Goal: Book appointment/travel/reservation

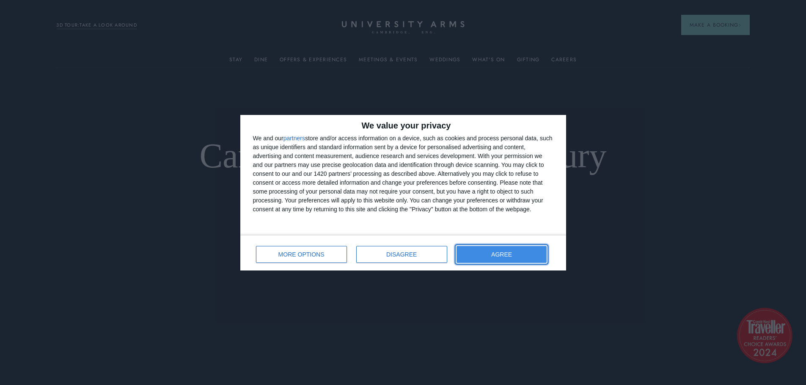
click at [497, 260] on button "AGREE" at bounding box center [501, 254] width 91 height 17
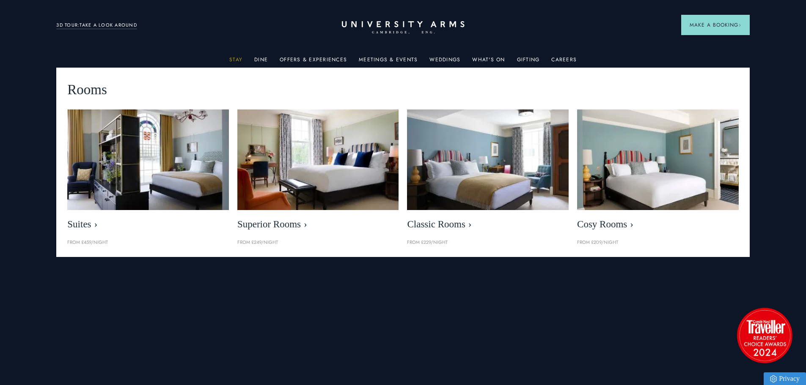
click at [239, 59] on link "Stay" at bounding box center [235, 62] width 13 height 11
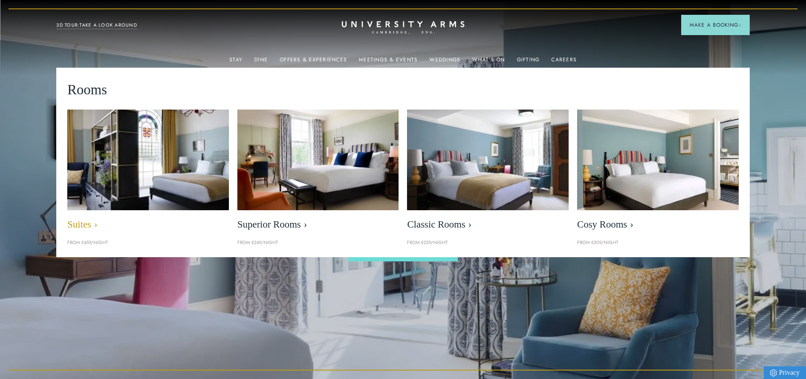
click at [180, 174] on img at bounding box center [148, 160] width 186 height 116
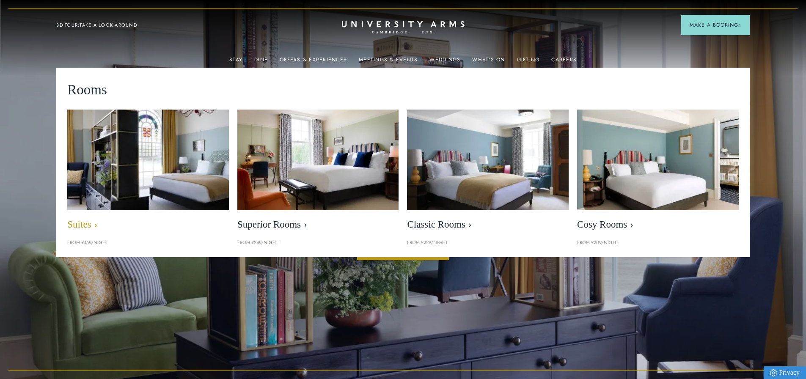
click at [77, 221] on span "Suites" at bounding box center [148, 225] width 162 height 12
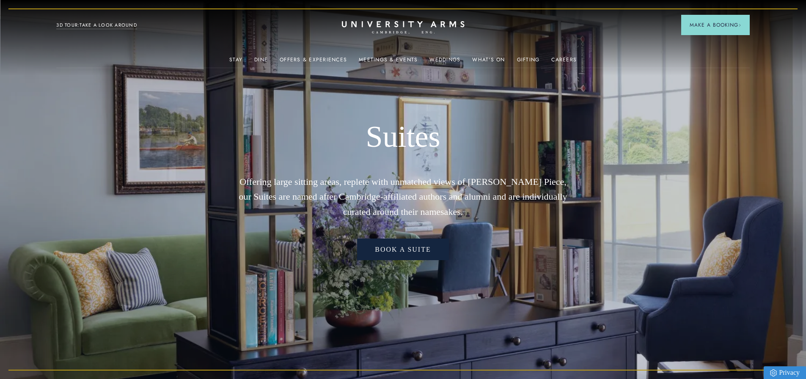
click at [400, 260] on link "Book a Suite" at bounding box center [402, 250] width 91 height 22
